Goal: Information Seeking & Learning: Find specific fact

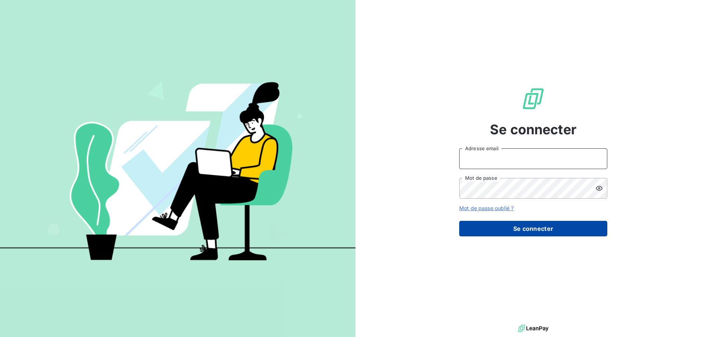
type input "[EMAIL_ADDRESS][DOMAIN_NAME]"
click at [510, 225] on button "Se connecter" at bounding box center [533, 229] width 148 height 16
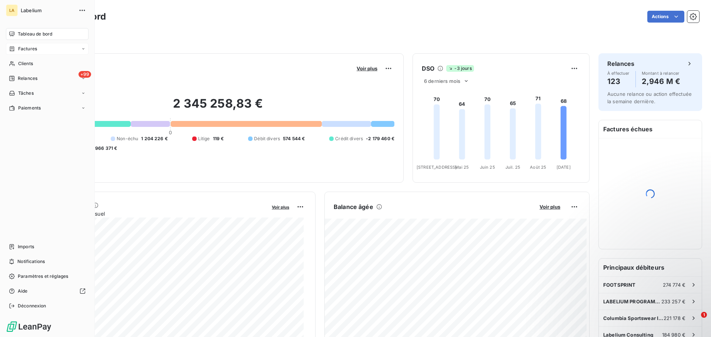
click at [15, 48] on icon at bounding box center [12, 49] width 6 height 6
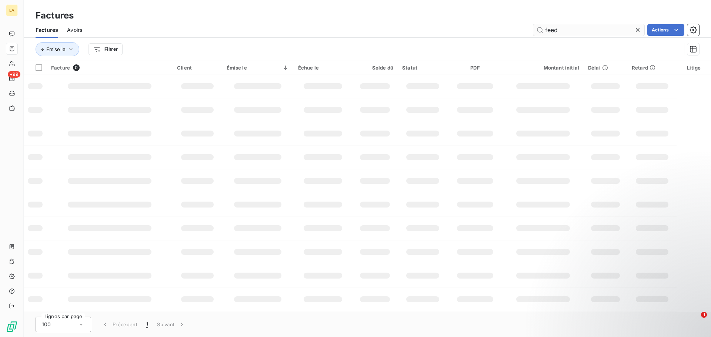
click at [554, 29] on input "feed" at bounding box center [588, 30] width 111 height 12
type input "balma"
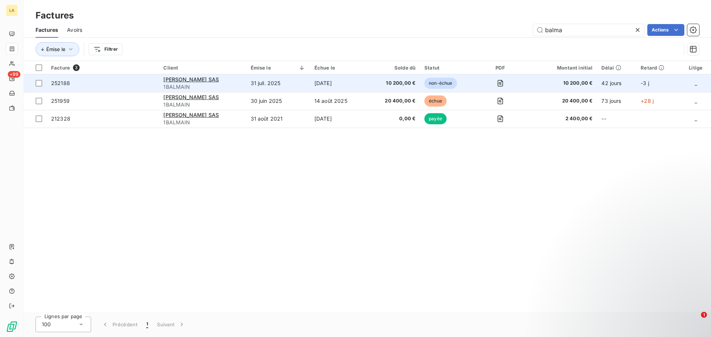
click at [79, 89] on td "252188" at bounding box center [103, 83] width 112 height 18
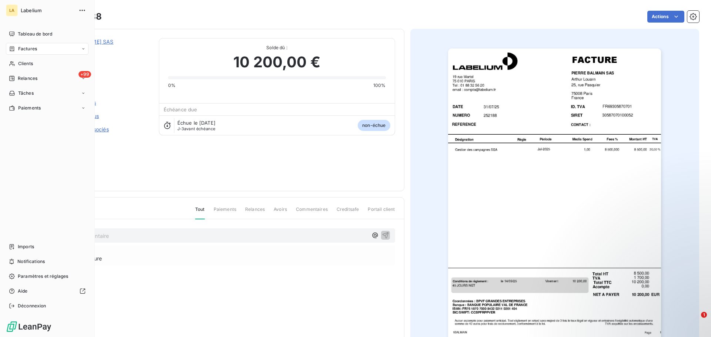
click at [7, 52] on div "Factures" at bounding box center [47, 49] width 83 height 12
click at [15, 48] on div "Factures" at bounding box center [23, 49] width 28 height 7
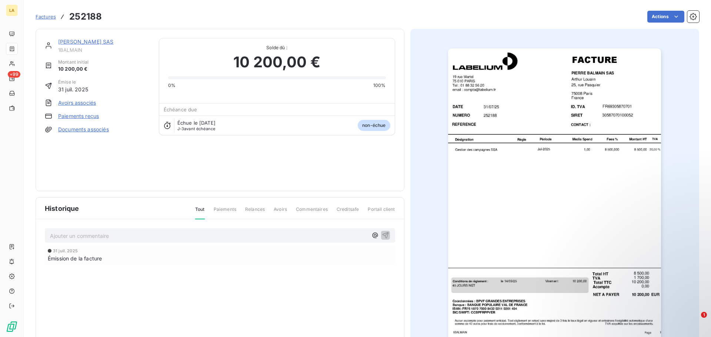
click at [54, 17] on span "Factures" at bounding box center [46, 17] width 20 height 6
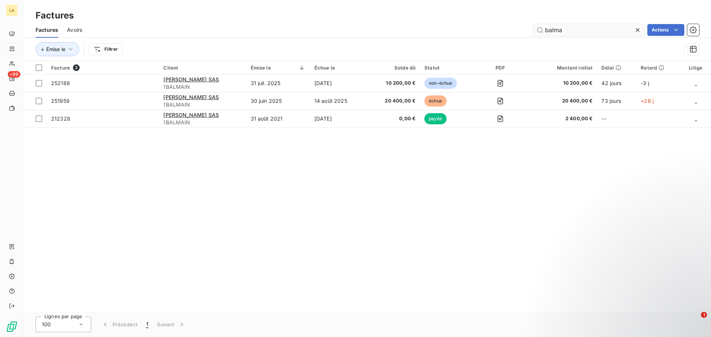
click at [566, 33] on input "balma" at bounding box center [588, 30] width 111 height 12
type input "aime"
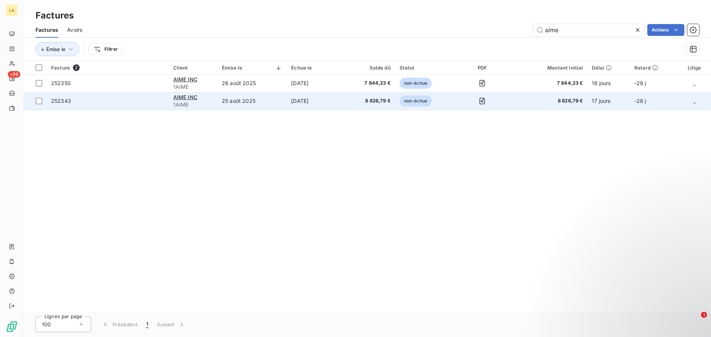
click at [129, 101] on span "252343" at bounding box center [107, 100] width 113 height 7
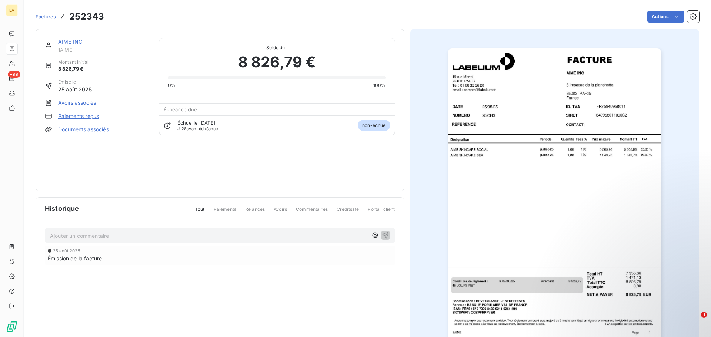
click at [48, 21] on div "Factures 252343" at bounding box center [70, 16] width 68 height 13
click at [47, 20] on link "Factures" at bounding box center [46, 16] width 20 height 7
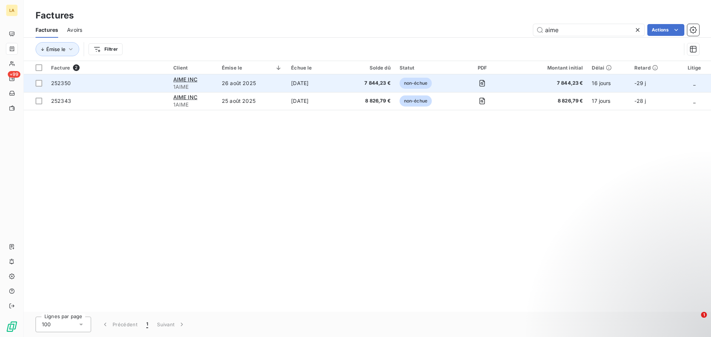
click at [120, 87] on span "252350" at bounding box center [107, 83] width 113 height 7
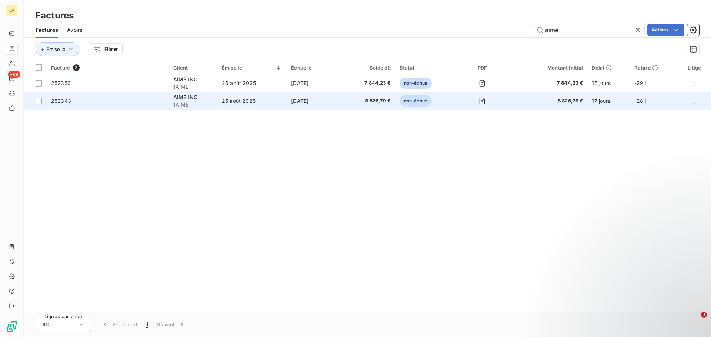
click at [73, 101] on span "252343" at bounding box center [107, 100] width 113 height 7
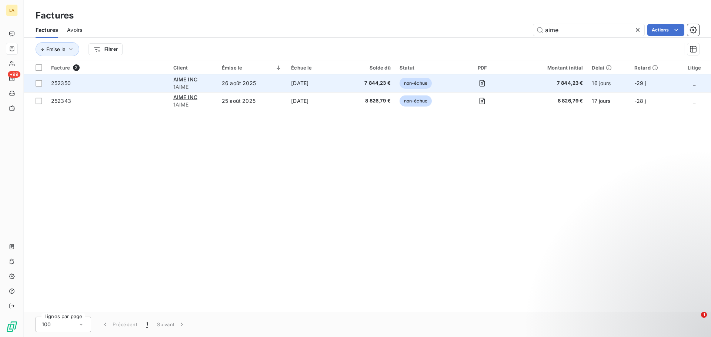
click at [121, 82] on span "252350" at bounding box center [107, 83] width 113 height 7
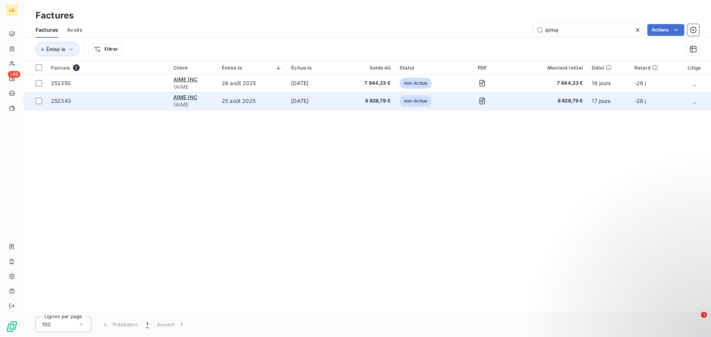
click at [115, 108] on td "252343" at bounding box center [108, 101] width 122 height 18
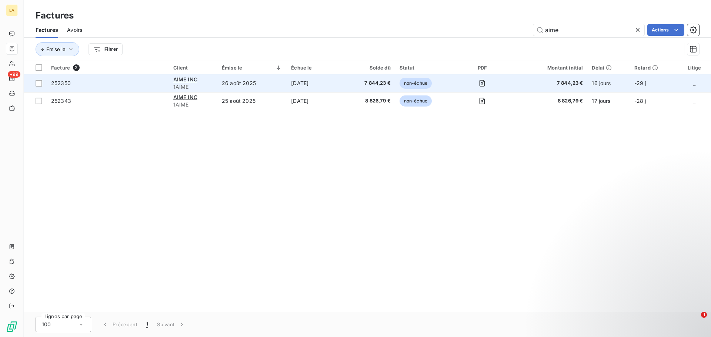
click at [122, 88] on td "252350" at bounding box center [108, 83] width 122 height 18
click at [90, 86] on span "252350" at bounding box center [107, 83] width 113 height 7
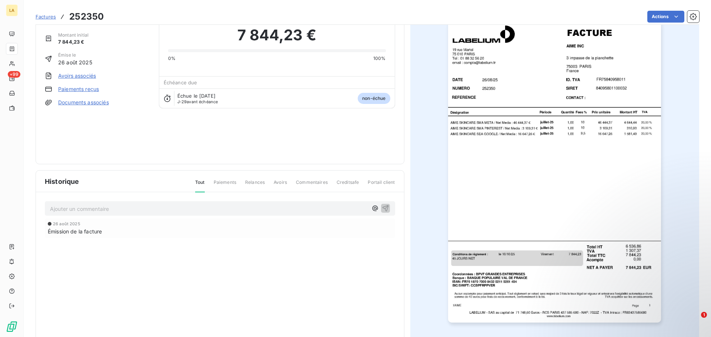
scroll to position [23, 0]
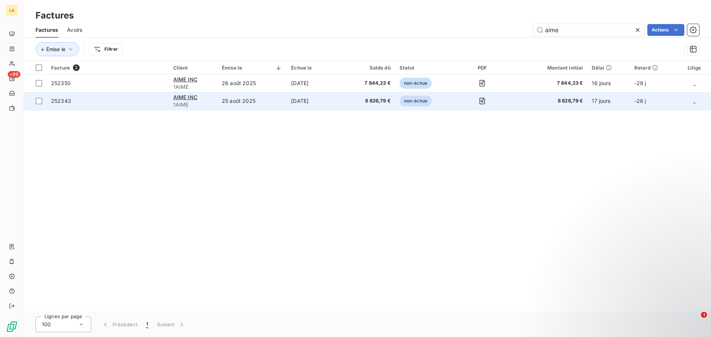
click at [89, 97] on td "252343" at bounding box center [108, 101] width 122 height 18
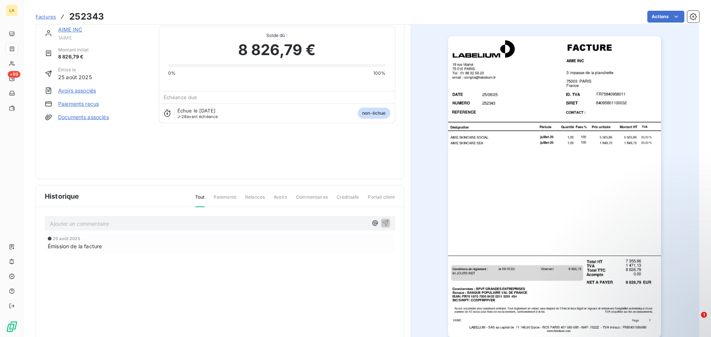
scroll to position [13, 0]
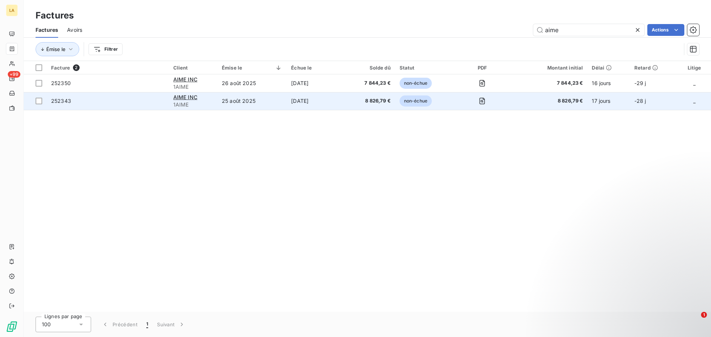
click at [111, 107] on td "252343" at bounding box center [108, 101] width 122 height 18
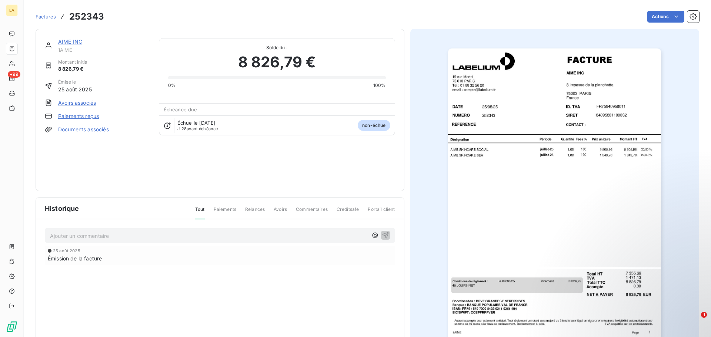
scroll to position [44, 0]
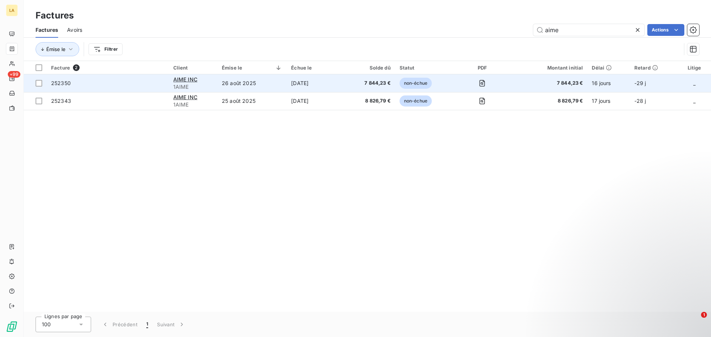
click at [88, 86] on span "252350" at bounding box center [107, 83] width 113 height 7
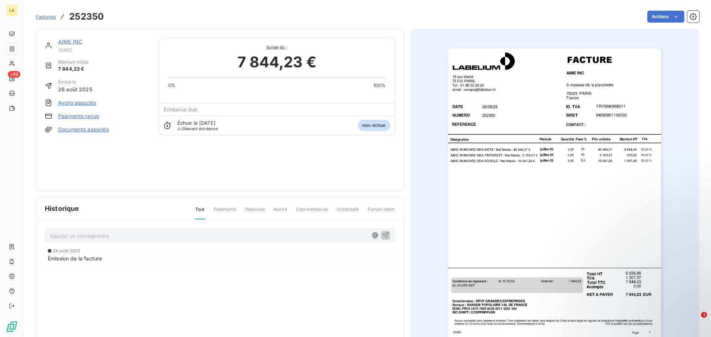
click at [46, 18] on span "Factures" at bounding box center [46, 17] width 20 height 6
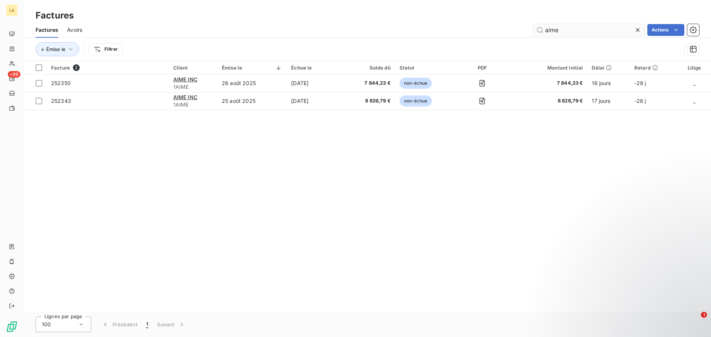
click at [560, 34] on input "aime" at bounding box center [588, 30] width 111 height 12
type input "abilw"
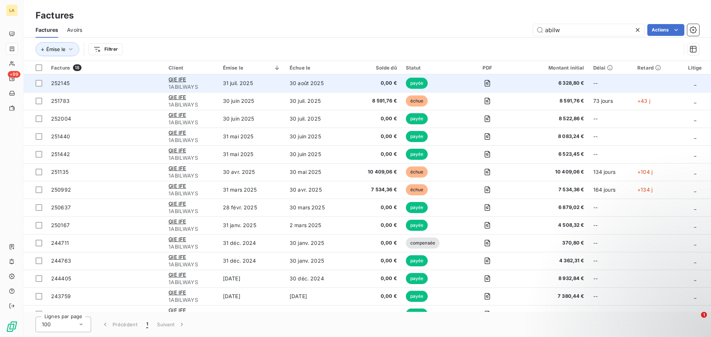
click at [111, 87] on td "252145" at bounding box center [105, 83] width 117 height 18
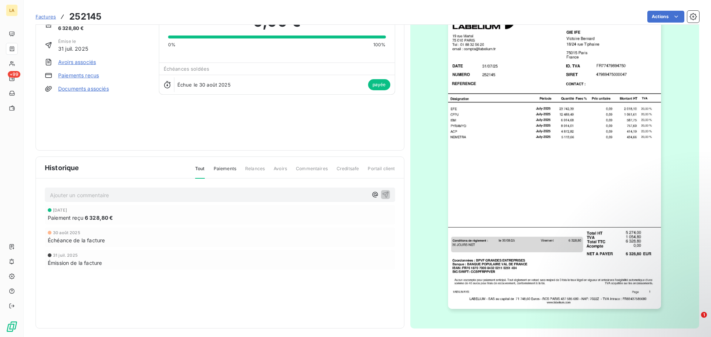
scroll to position [44, 0]
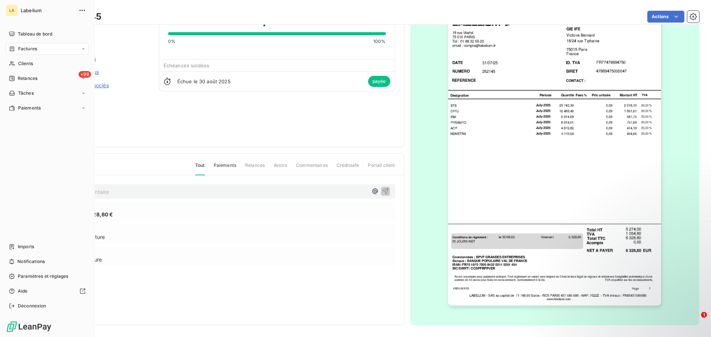
click at [17, 50] on div "Factures" at bounding box center [23, 49] width 28 height 7
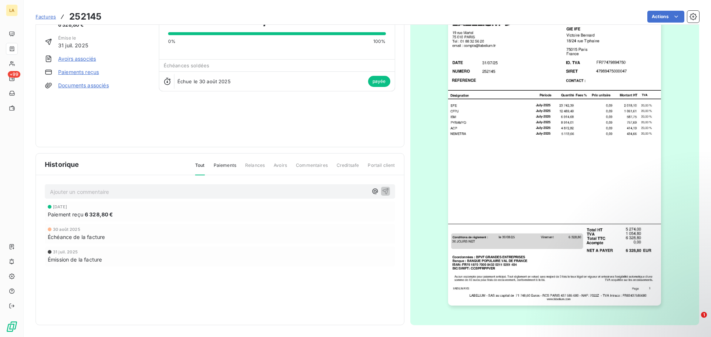
click at [11, 47] on icon at bounding box center [12, 48] width 4 height 5
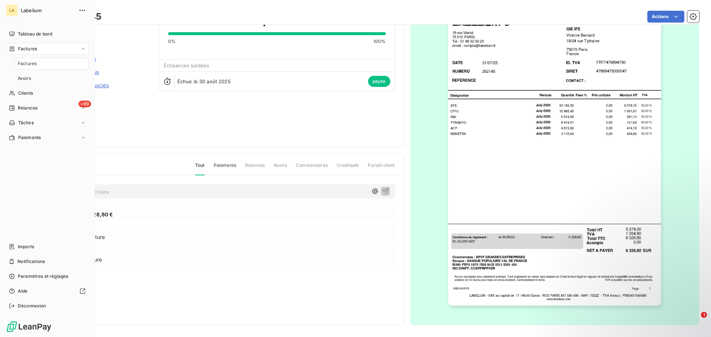
click at [60, 51] on div "Factures" at bounding box center [47, 49] width 83 height 12
click at [46, 48] on div "Factures" at bounding box center [47, 49] width 83 height 12
click at [48, 63] on div "Factures" at bounding box center [52, 64] width 74 height 12
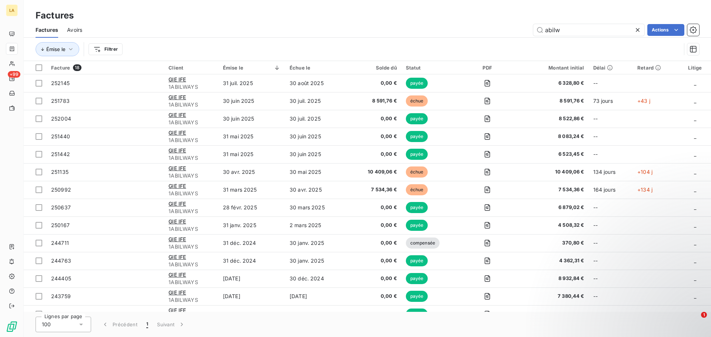
drag, startPoint x: 569, startPoint y: 28, endPoint x: 518, endPoint y: 23, distance: 51.3
click at [524, 24] on div "abilw Actions" at bounding box center [395, 30] width 608 height 12
type input "harmo"
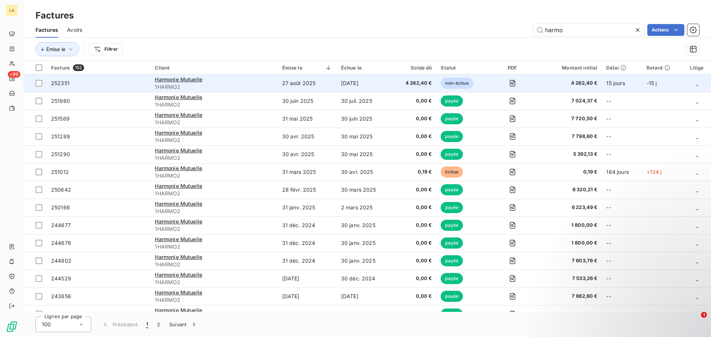
click at [112, 89] on td "252351" at bounding box center [99, 83] width 104 height 18
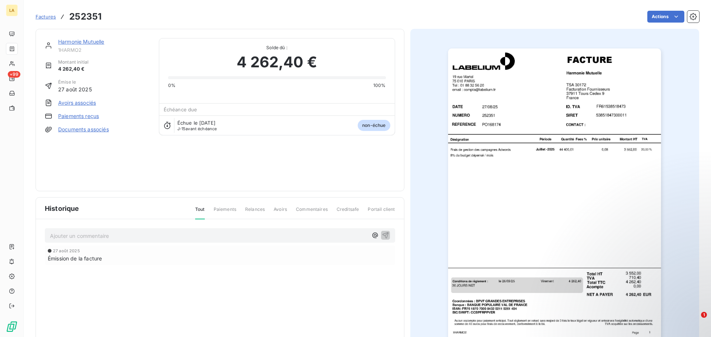
click at [50, 15] on span "Factures" at bounding box center [46, 17] width 20 height 6
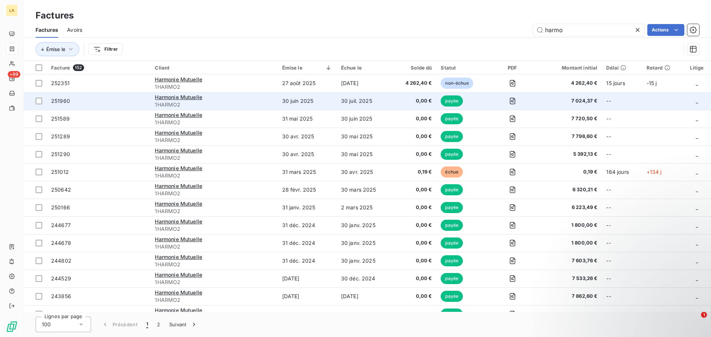
click at [104, 102] on span "251960" at bounding box center [98, 100] width 95 height 7
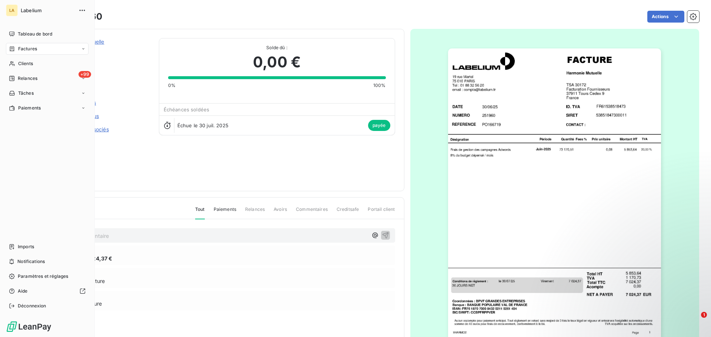
click at [29, 51] on span "Factures" at bounding box center [27, 49] width 19 height 7
click at [12, 47] on icon at bounding box center [12, 49] width 6 height 6
click at [56, 63] on div "Factures" at bounding box center [52, 64] width 74 height 12
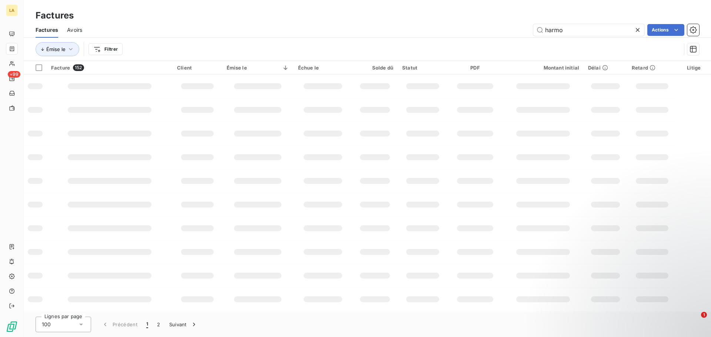
click at [529, 19] on div "Factures Factures Avoirs harmo Actions Émise le Filtrer" at bounding box center [367, 30] width 687 height 61
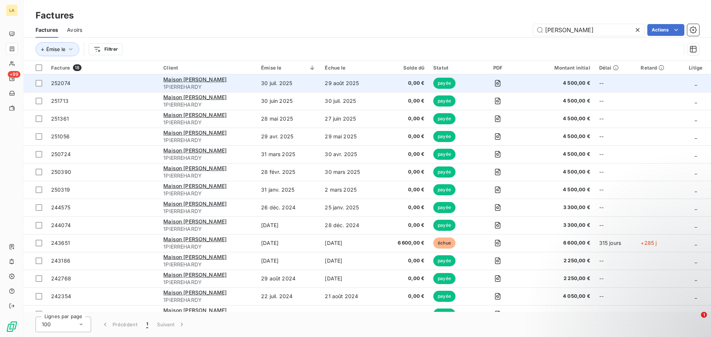
type input "[PERSON_NAME]"
click at [119, 80] on span "252074" at bounding box center [102, 83] width 103 height 7
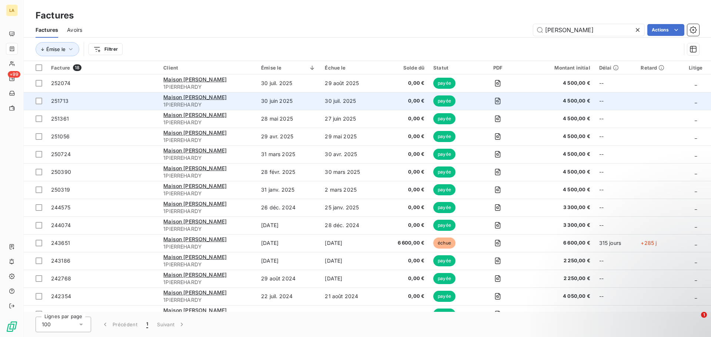
click at [126, 104] on span "251713" at bounding box center [102, 100] width 103 height 7
